Goal: Find specific page/section: Find specific page/section

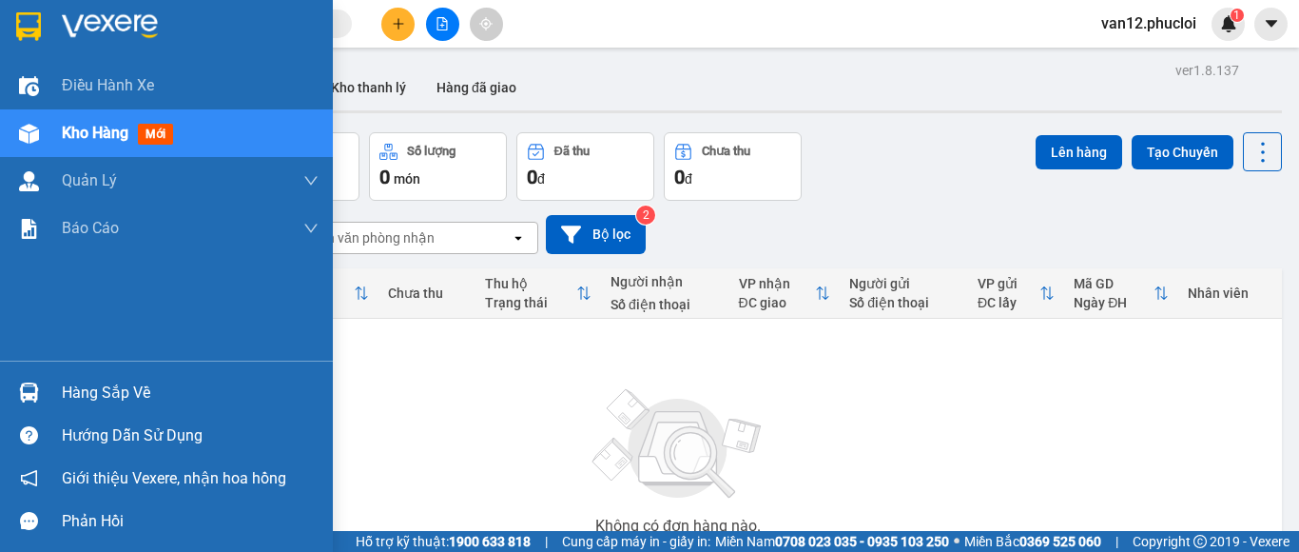
click at [27, 388] on img at bounding box center [29, 392] width 20 height 20
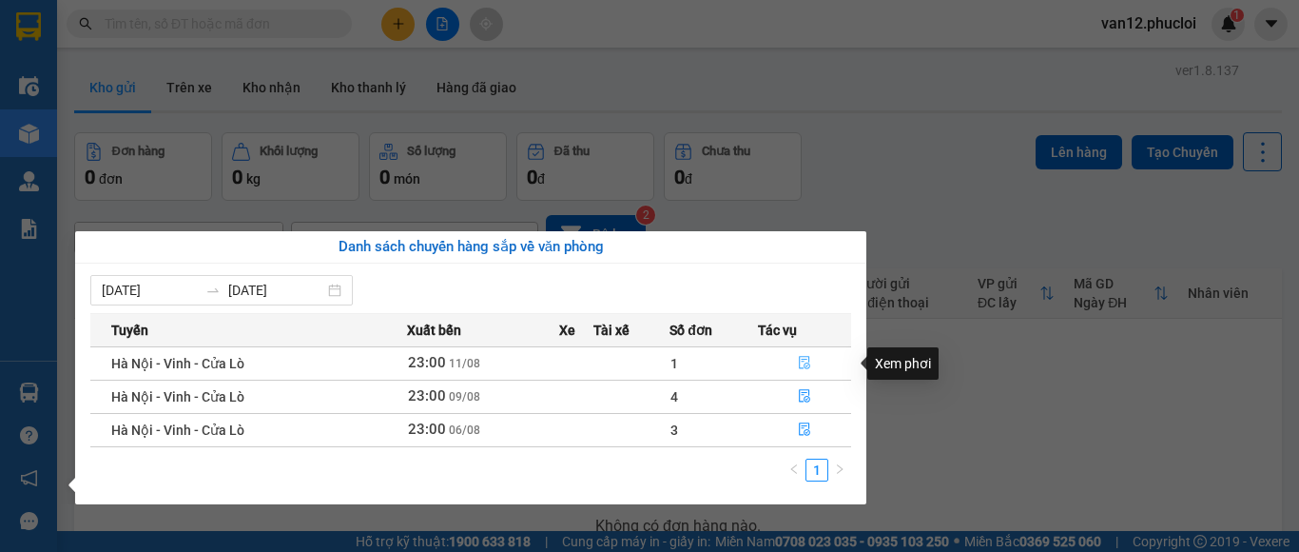
click at [806, 362] on icon "file-done" at bounding box center [804, 362] width 13 height 13
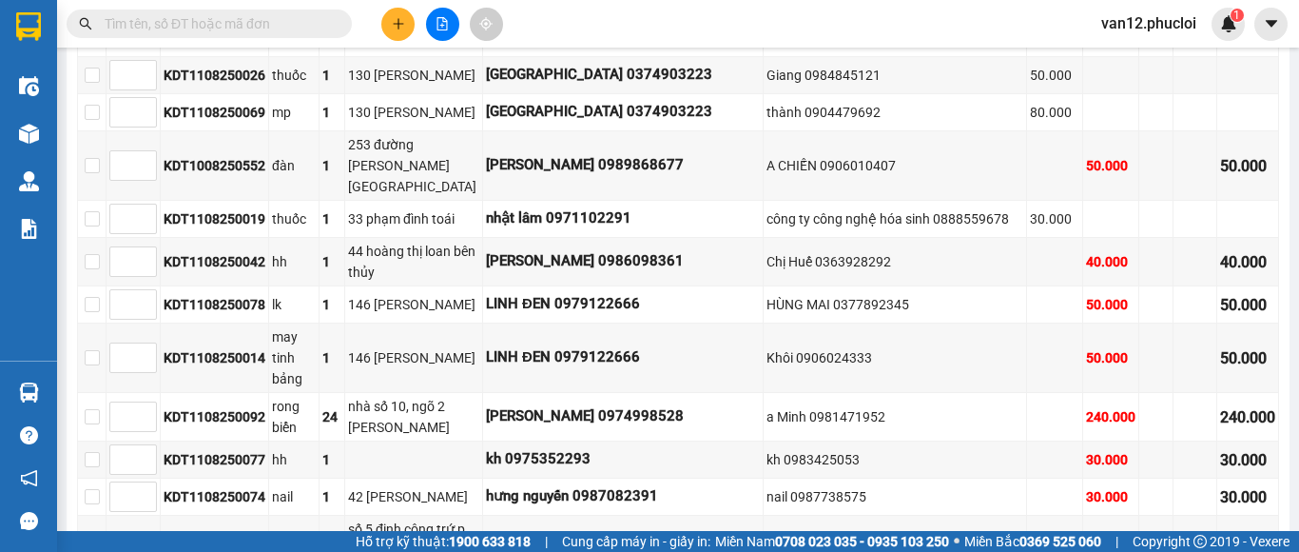
scroll to position [5250, 0]
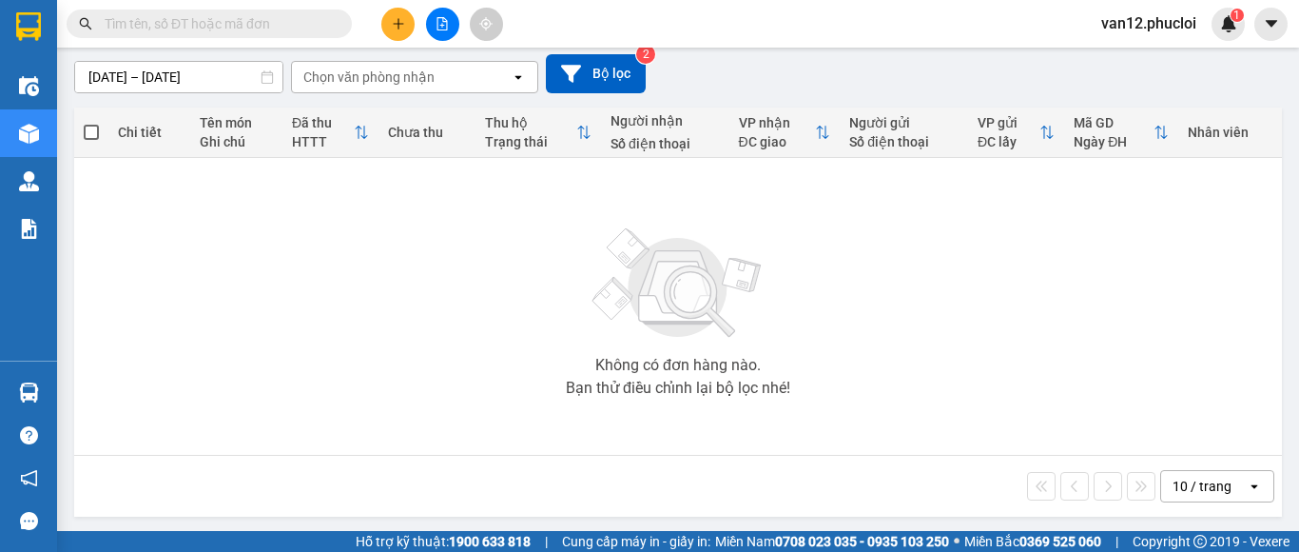
scroll to position [164, 0]
